Goal: Transaction & Acquisition: Book appointment/travel/reservation

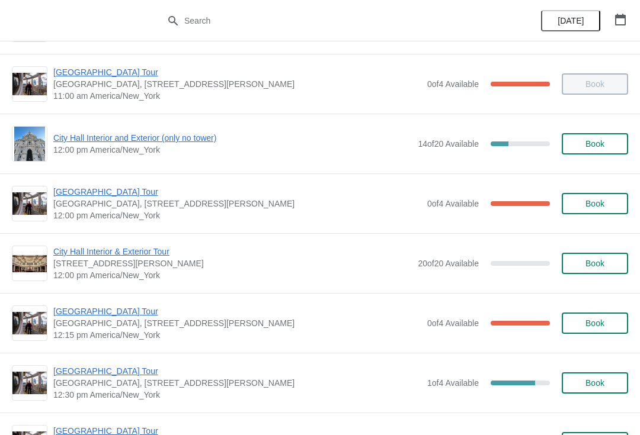
scroll to position [415, 0]
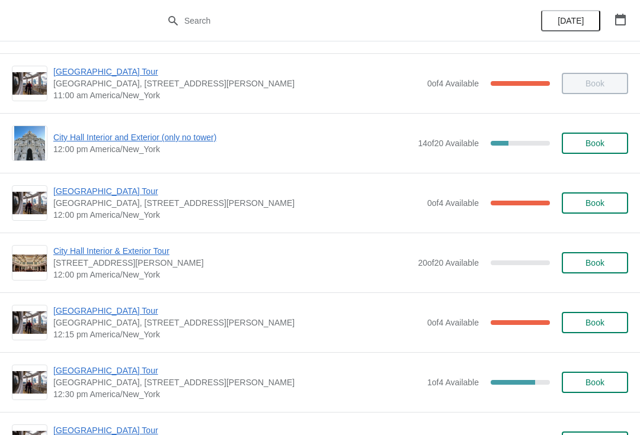
click at [125, 257] on span "City Hall Interior & Exterior Tour" at bounding box center [232, 251] width 358 height 12
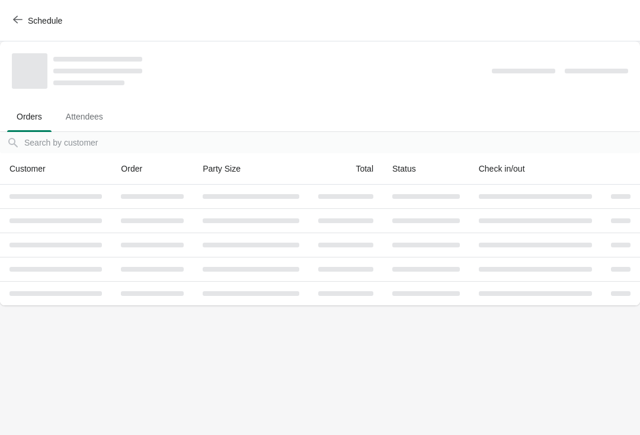
scroll to position [0, 0]
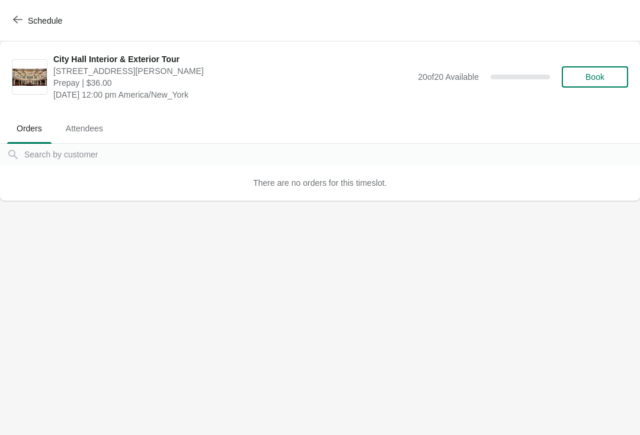
click at [604, 79] on span "Book" at bounding box center [594, 76] width 19 height 9
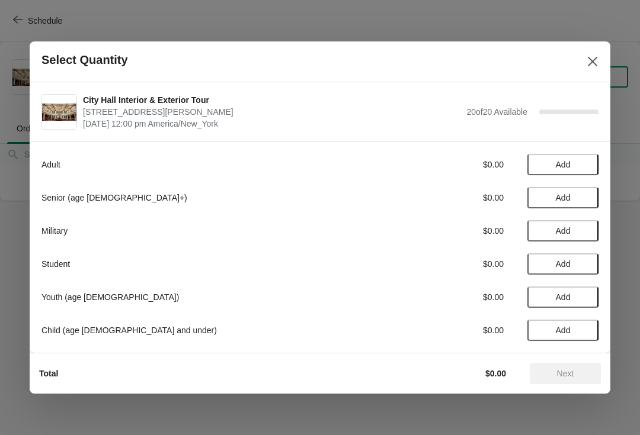
click at [600, 63] on button "Close" at bounding box center [592, 61] width 21 height 21
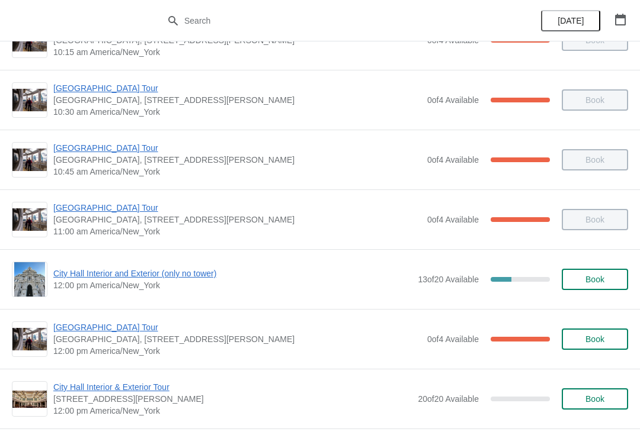
scroll to position [400, 0]
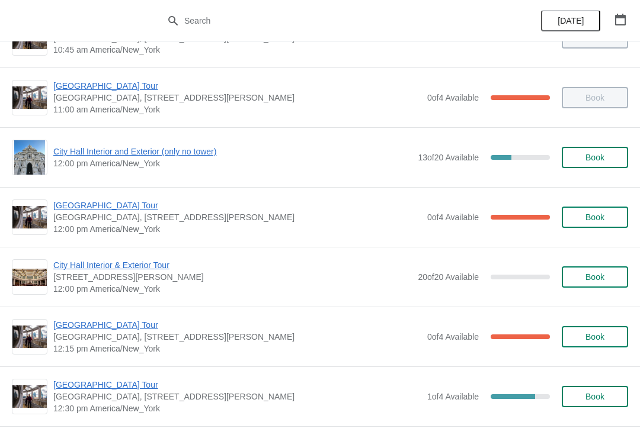
click at [104, 210] on span "[GEOGRAPHIC_DATA] Tour" at bounding box center [237, 206] width 368 height 12
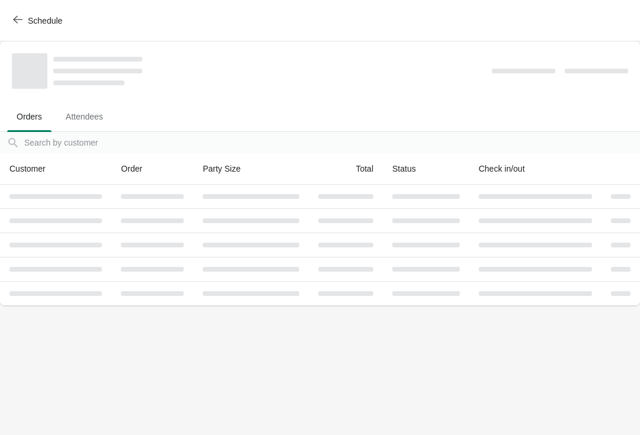
scroll to position [0, 0]
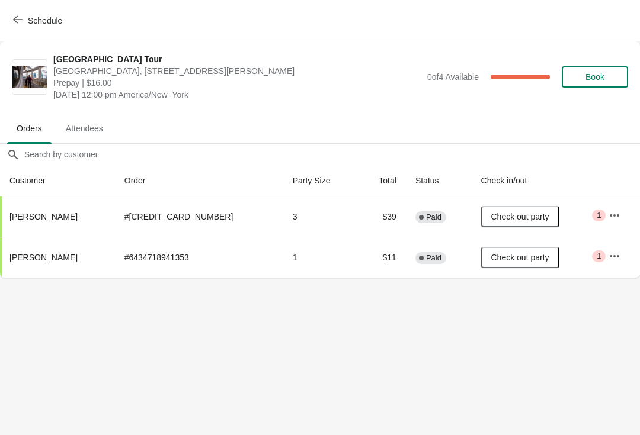
click at [20, 25] on span "button" at bounding box center [17, 20] width 9 height 11
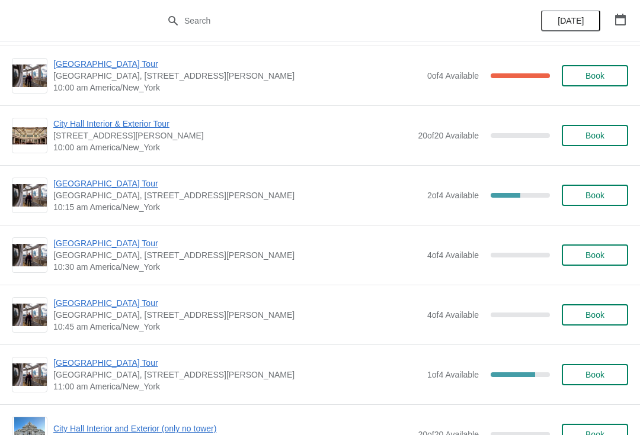
scroll to position [6375, 0]
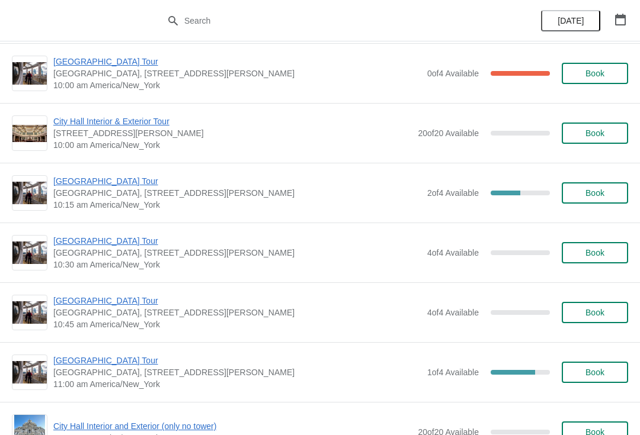
click at [113, 242] on span "[GEOGRAPHIC_DATA] Tour" at bounding box center [237, 241] width 368 height 12
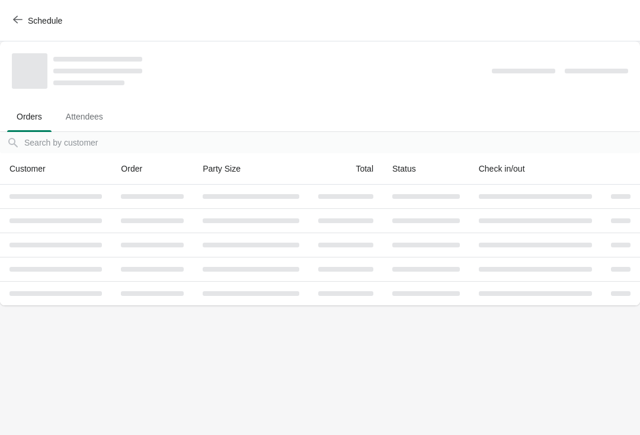
scroll to position [0, 0]
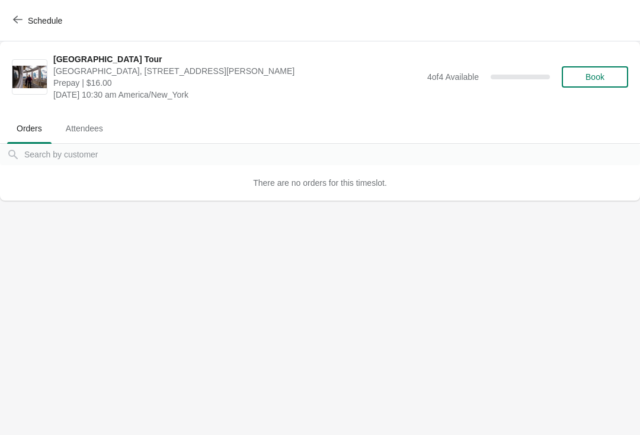
click at [604, 84] on button "Book" at bounding box center [595, 76] width 66 height 21
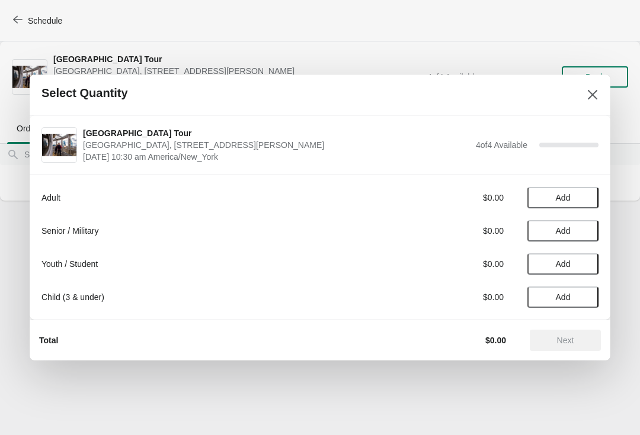
click at [576, 295] on span "Add" at bounding box center [563, 297] width 50 height 9
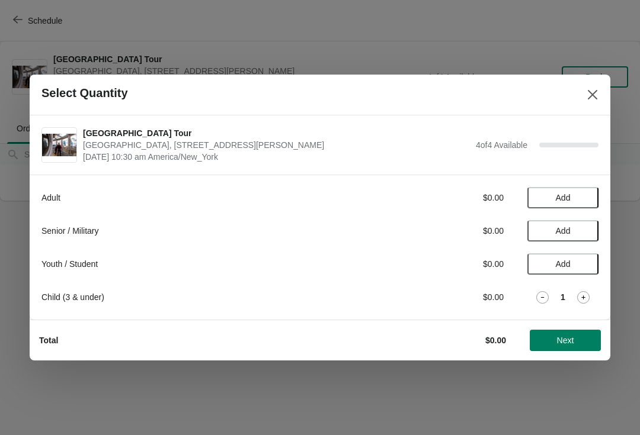
click at [583, 296] on icon at bounding box center [583, 298] width 4 height 4
click at [587, 294] on icon at bounding box center [583, 297] width 12 height 12
click at [600, 297] on div "Adult $0.00 Add Senior / Military $0.00 Add Youth / Student $0.00 Add Child (3 …" at bounding box center [320, 247] width 581 height 145
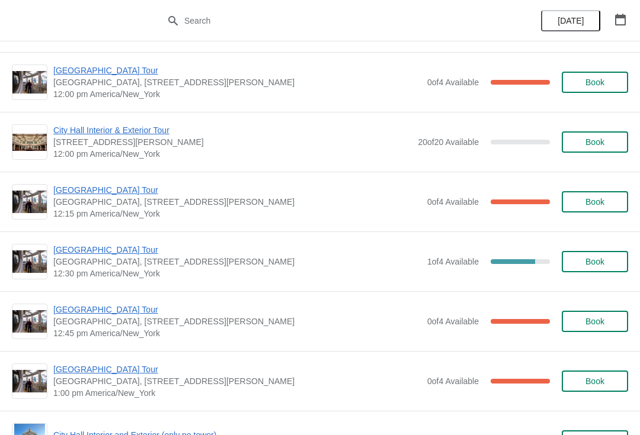
scroll to position [501, 0]
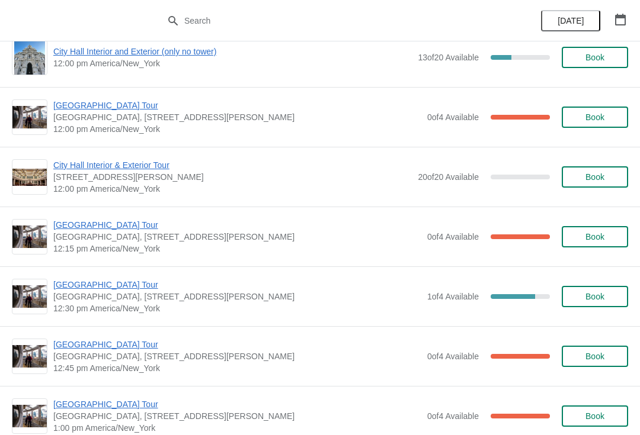
click at [63, 238] on span "[GEOGRAPHIC_DATA], [STREET_ADDRESS][PERSON_NAME]" at bounding box center [237, 237] width 368 height 12
click at [72, 226] on span "[GEOGRAPHIC_DATA] Tour" at bounding box center [237, 225] width 368 height 12
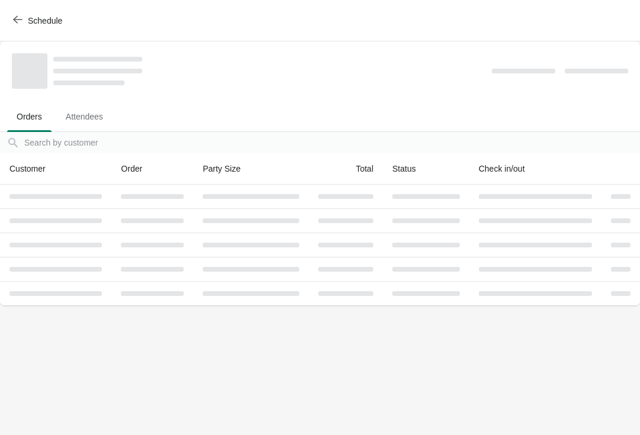
scroll to position [0, 0]
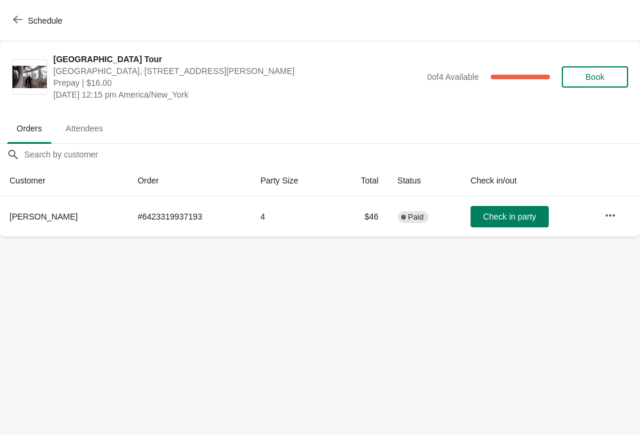
click at [488, 208] on button "Check in party" at bounding box center [509, 216] width 78 height 21
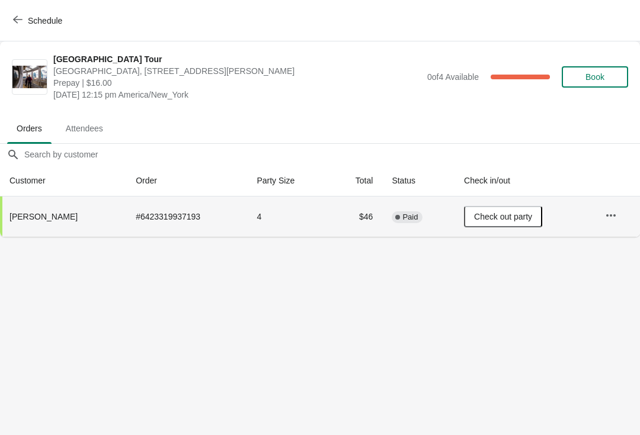
click at [26, 19] on span "Schedule" at bounding box center [38, 20] width 47 height 11
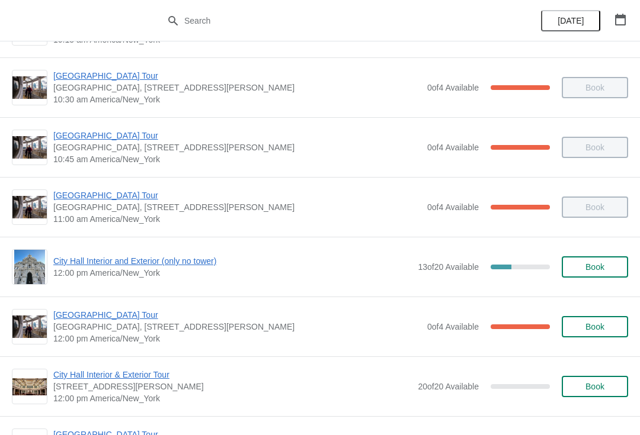
scroll to position [294, 0]
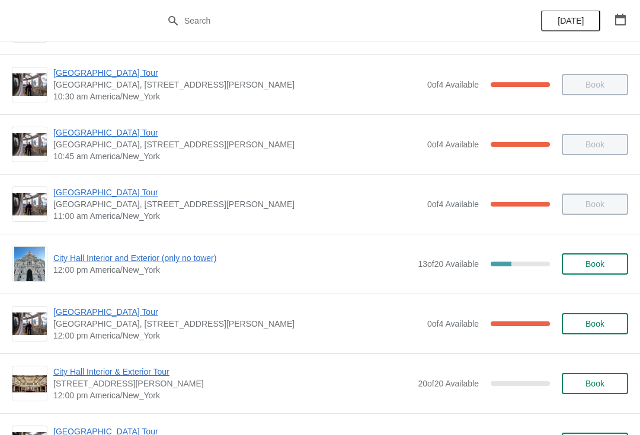
click at [592, 269] on span "Book" at bounding box center [594, 263] width 19 height 9
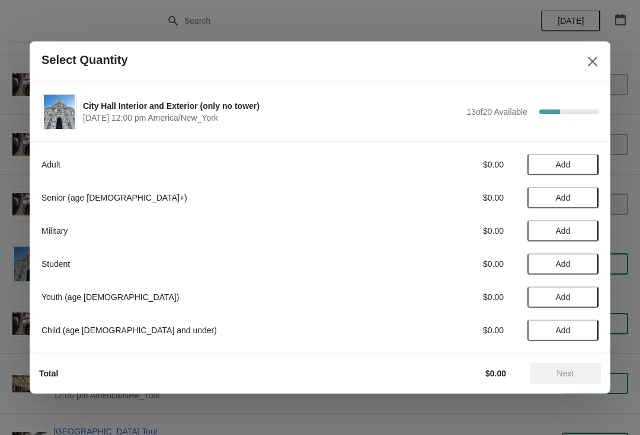
click at [576, 195] on span "Add" at bounding box center [563, 197] width 50 height 9
click at [578, 200] on icon at bounding box center [583, 198] width 12 height 12
click at [582, 375] on span "Next" at bounding box center [565, 373] width 52 height 9
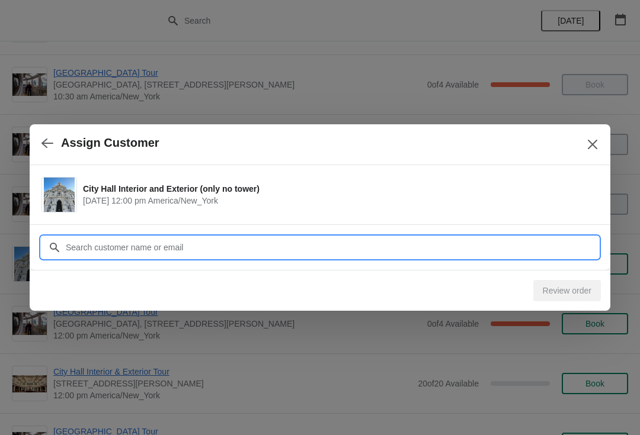
click at [80, 244] on input "Customer" at bounding box center [331, 247] width 533 height 21
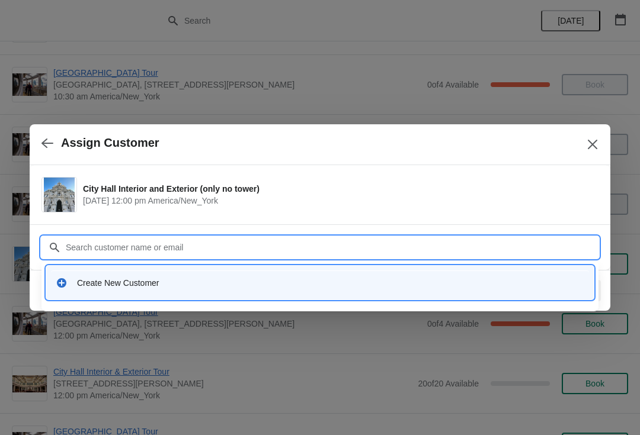
click at [73, 290] on div "Create New Customer" at bounding box center [320, 283] width 538 height 24
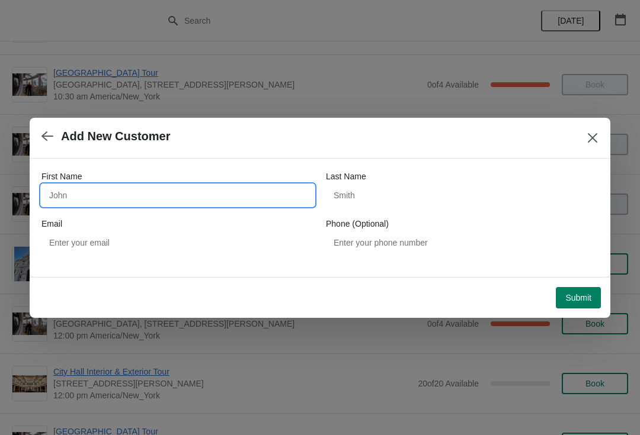
click at [57, 185] on input "First Name" at bounding box center [177, 195] width 273 height 21
type input "Jerry"
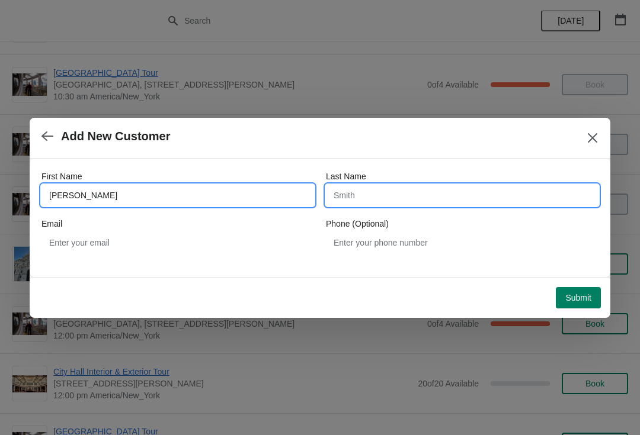
click at [483, 185] on input "Last Name" at bounding box center [462, 195] width 273 height 21
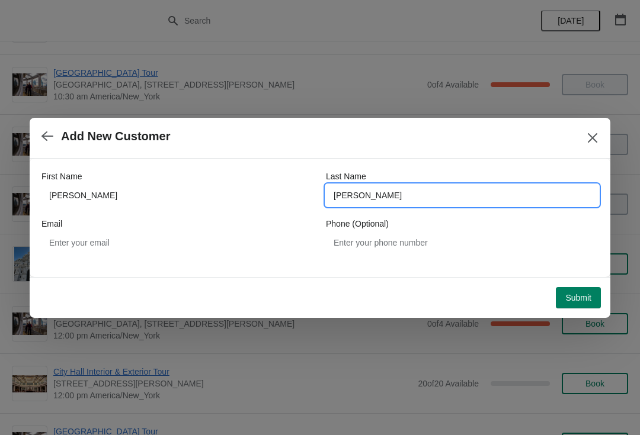
type input "Roberts"
click at [579, 300] on span "Submit" at bounding box center [578, 297] width 26 height 9
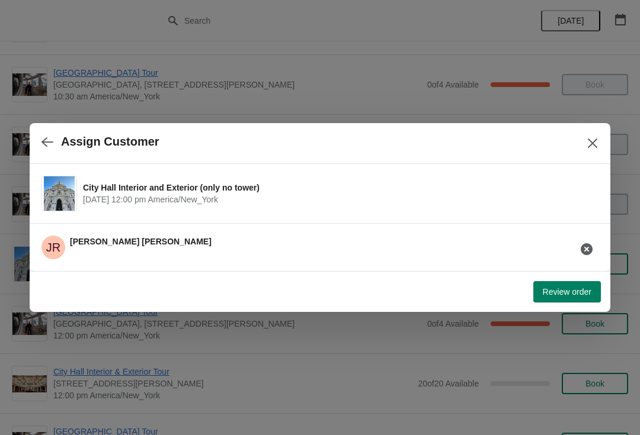
click at [578, 301] on button "Review order" at bounding box center [567, 291] width 68 height 21
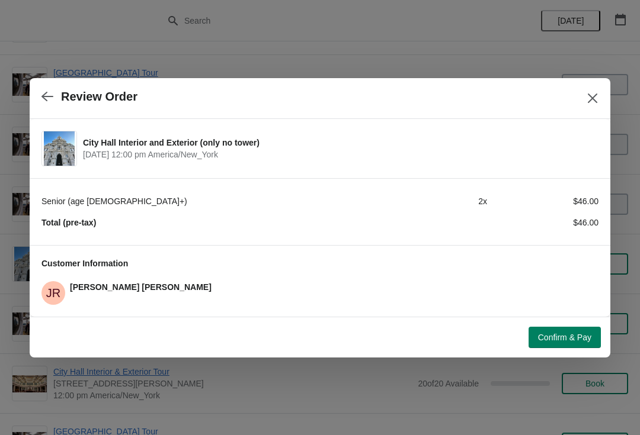
click at [571, 342] on span "Confirm & Pay" at bounding box center [564, 337] width 53 height 9
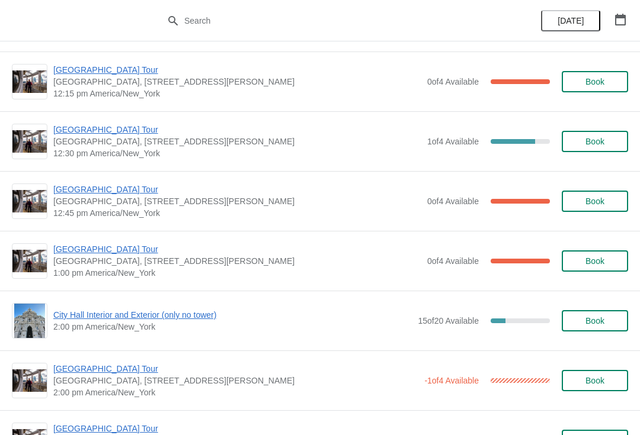
scroll to position [657, 0]
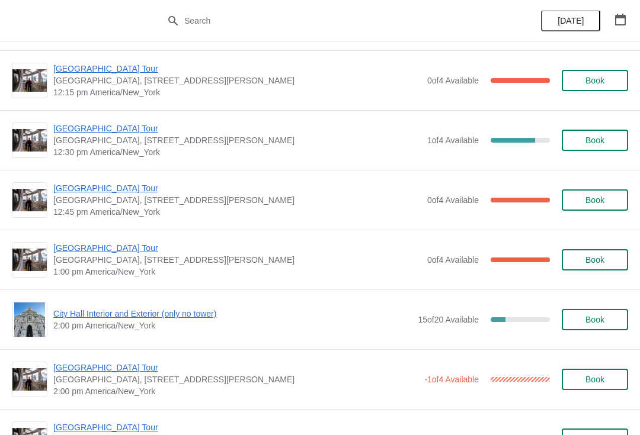
click at [605, 142] on span "Book" at bounding box center [594, 140] width 45 height 9
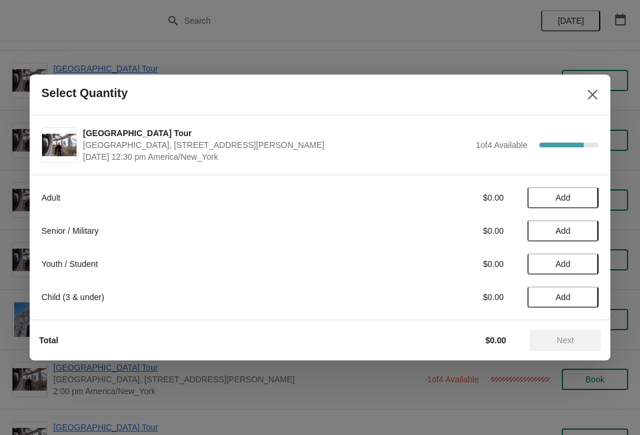
click at [581, 199] on span "Add" at bounding box center [563, 197] width 50 height 9
click at [563, 349] on button "Next" at bounding box center [565, 340] width 71 height 21
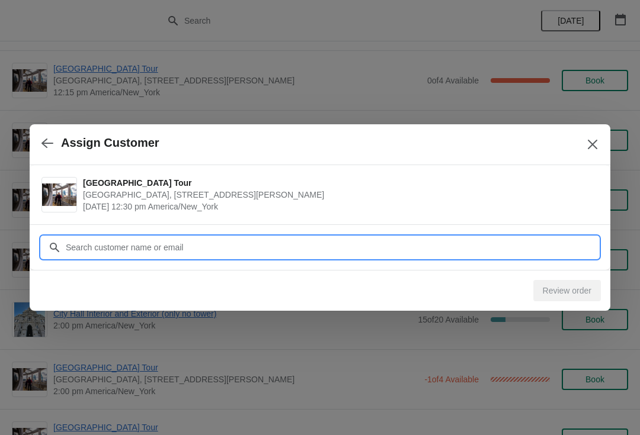
click at [437, 252] on input "Customer" at bounding box center [331, 247] width 533 height 21
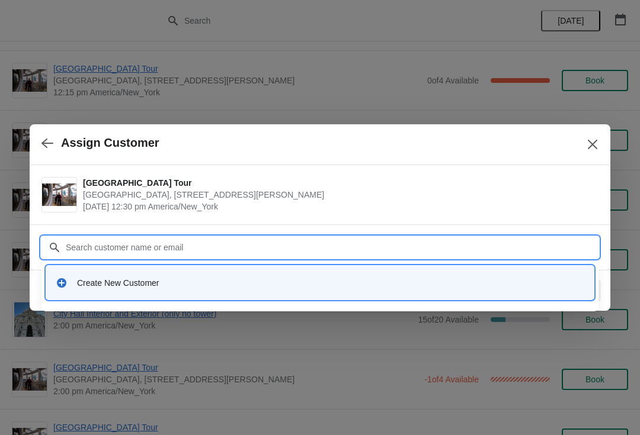
click at [310, 252] on input "Customer" at bounding box center [331, 247] width 533 height 21
click at [306, 283] on div "Create New Customer" at bounding box center [330, 283] width 507 height 12
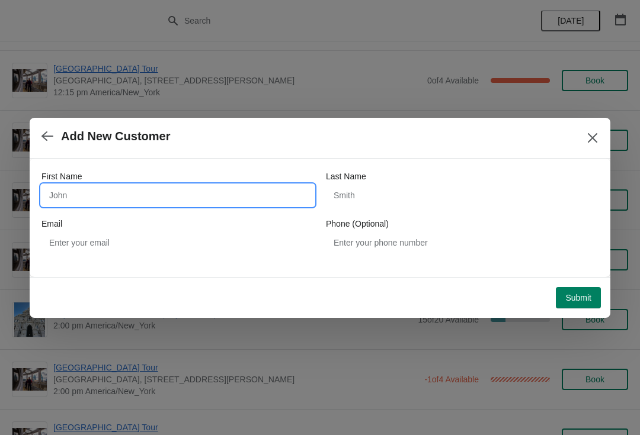
click at [182, 186] on input "First Name" at bounding box center [177, 195] width 273 height 21
type input "Imrela"
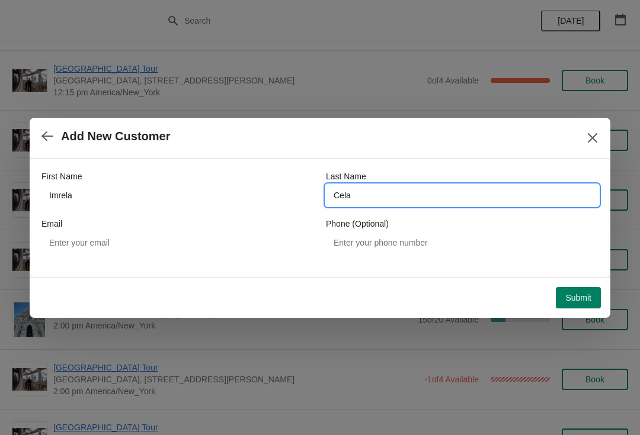
type input "Cela"
click at [581, 296] on span "Submit" at bounding box center [578, 297] width 26 height 9
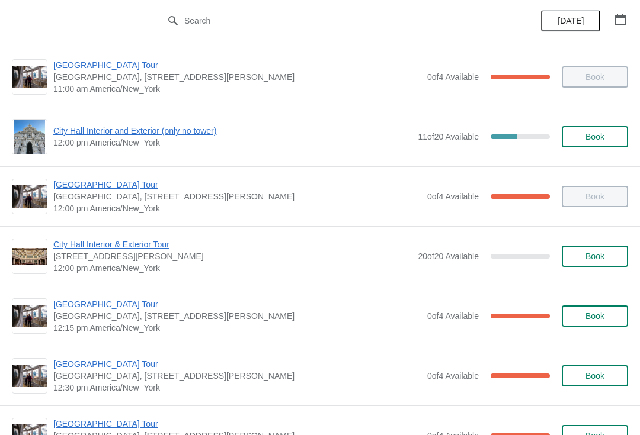
scroll to position [447, 0]
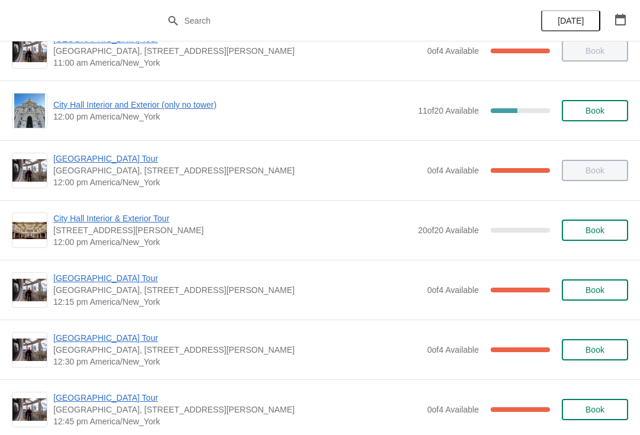
click at [120, 337] on span "[GEOGRAPHIC_DATA] Tour" at bounding box center [237, 338] width 368 height 12
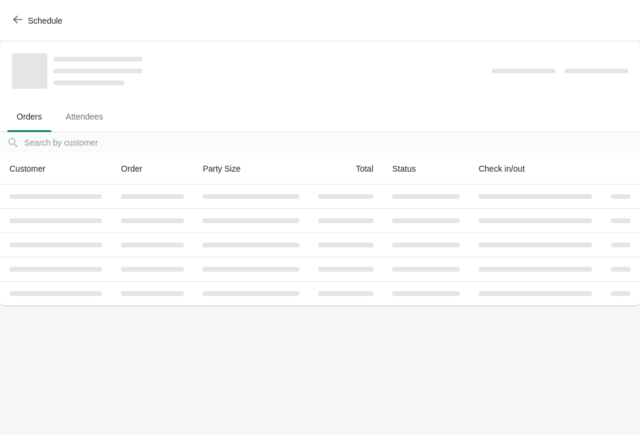
scroll to position [0, 0]
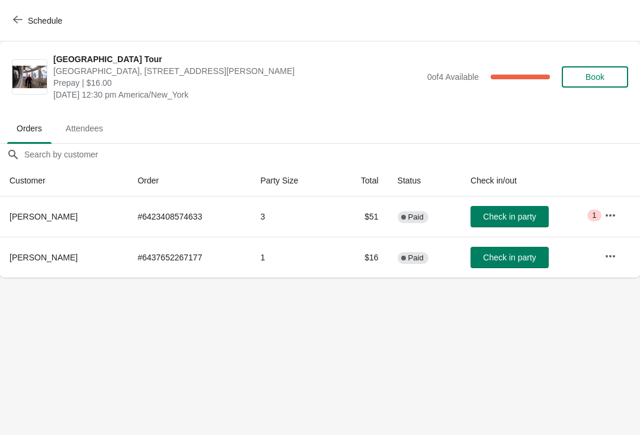
click at [508, 212] on span "Check in party" at bounding box center [509, 216] width 53 height 9
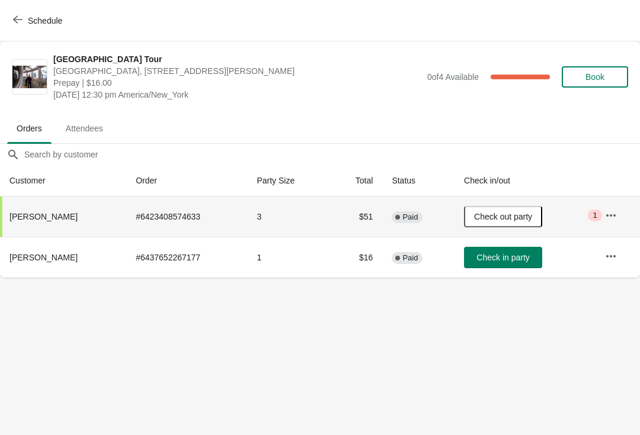
click at [507, 252] on button "Check in party" at bounding box center [503, 257] width 78 height 21
